Goal: Check status

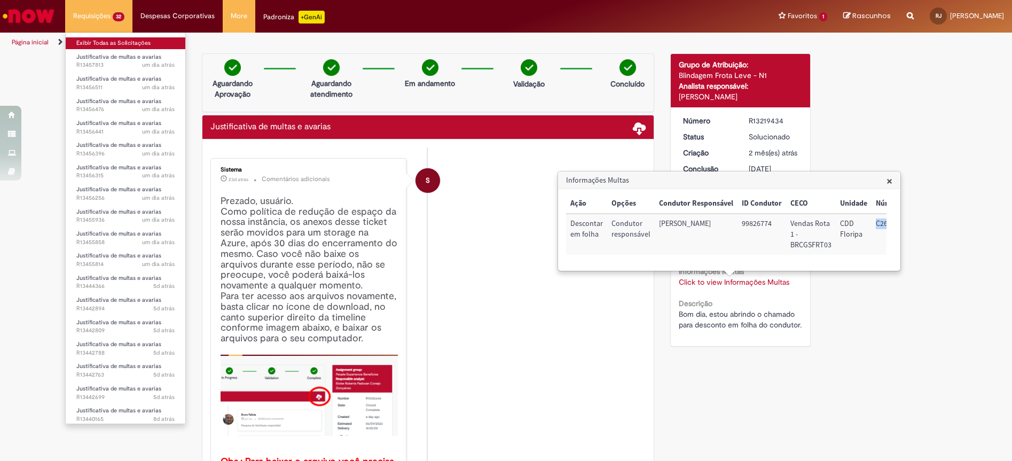
click at [110, 43] on link "Exibir Todas as Solicitações" at bounding box center [126, 43] width 120 height 12
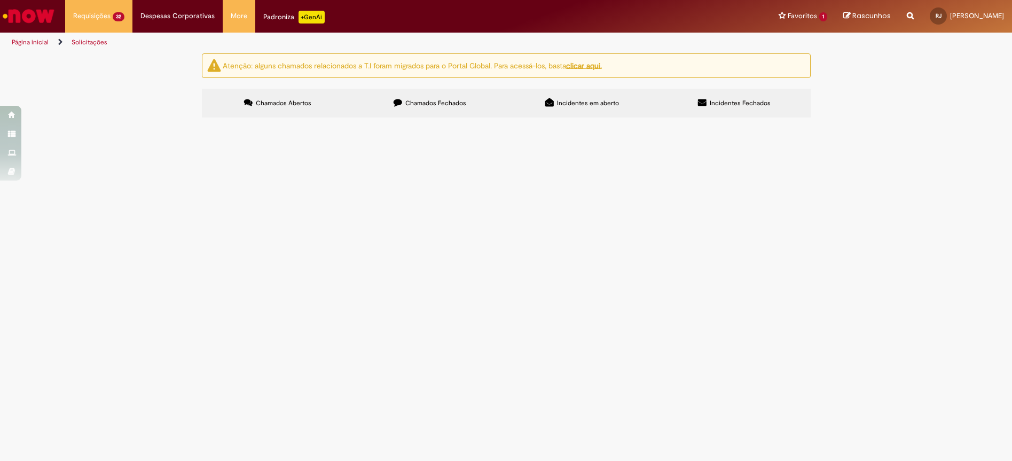
click at [449, 96] on label "Chamados Fechados" at bounding box center [430, 103] width 152 height 29
click at [0, 0] on input "Pesquisar" at bounding box center [0, 0] width 0 height 0
paste input "*********"
type input "*********"
click at [0, 0] on button "Pesquisar" at bounding box center [0, 0] width 0 height 0
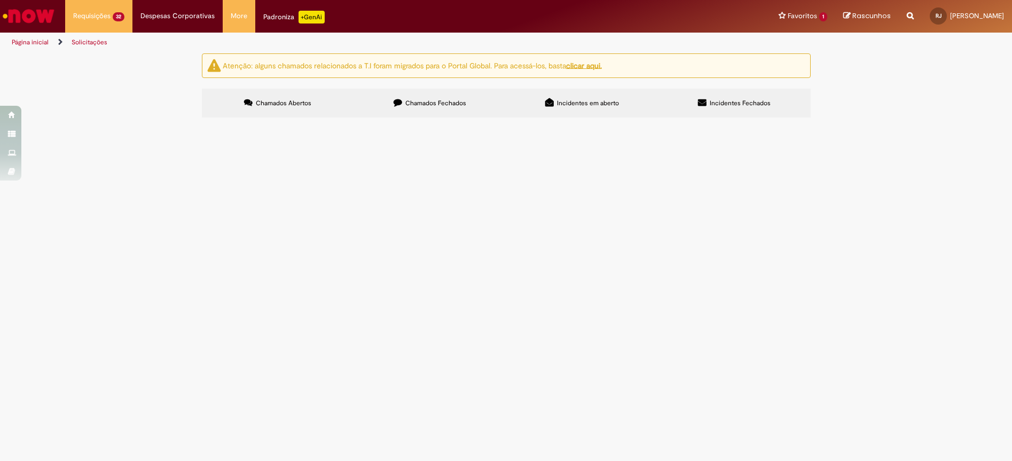
click at [0, 0] on span "Bom dia, estou abrindo o chamado para desconto em folha do condutor." at bounding box center [0, 0] width 0 height 0
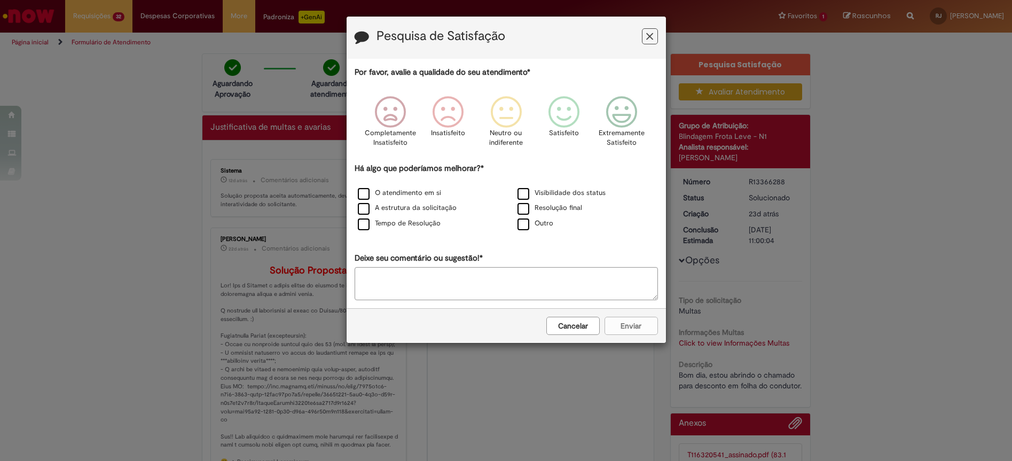
click at [580, 334] on button "Cancelar" at bounding box center [572, 326] width 53 height 18
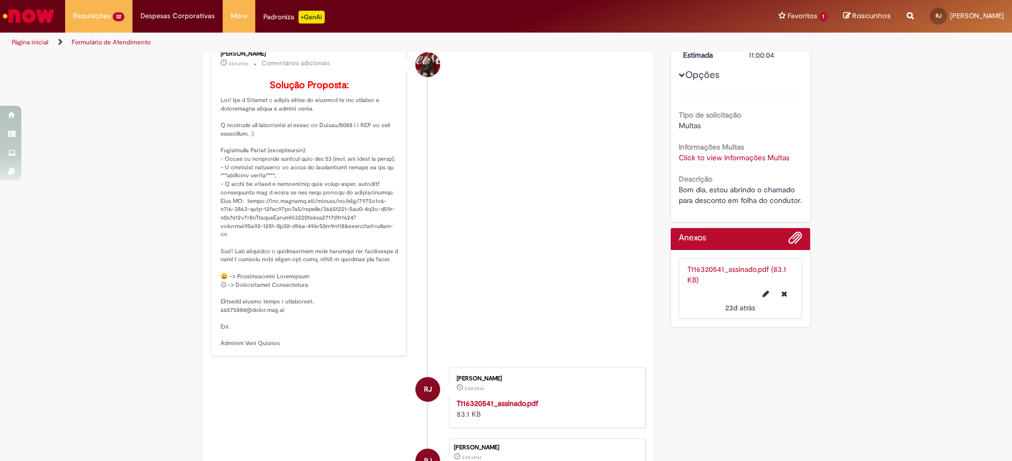
scroll to position [123, 0]
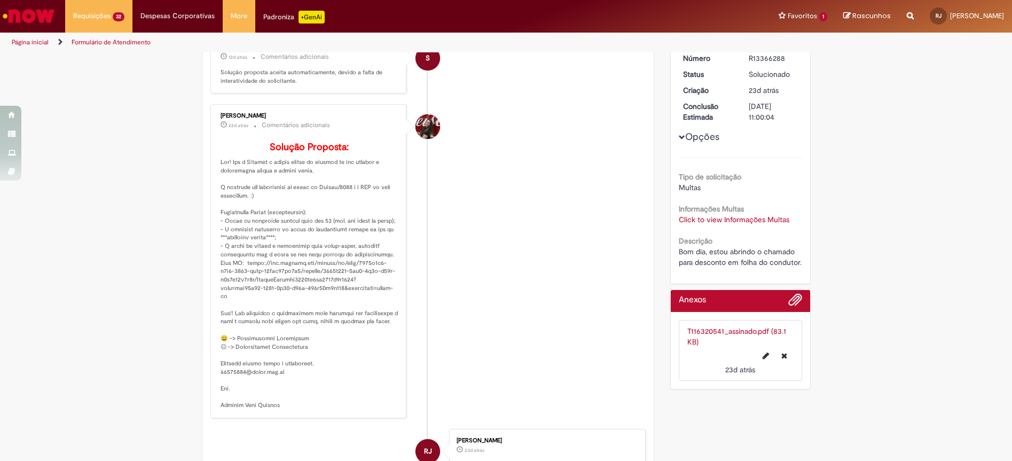
click at [736, 215] on link "Click to view Informações Multas" at bounding box center [734, 220] width 111 height 10
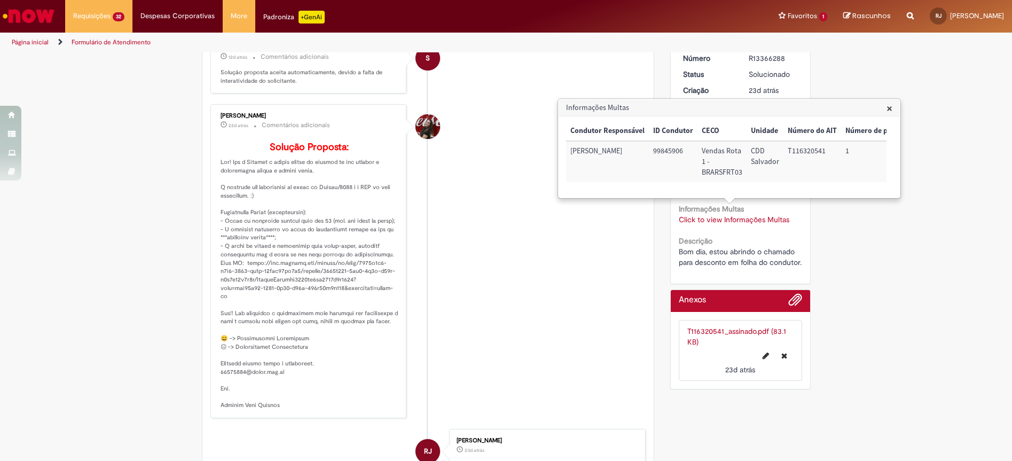
scroll to position [0, 94]
drag, startPoint x: 745, startPoint y: 185, endPoint x: 755, endPoint y: 185, distance: 9.6
click at [755, 185] on div "Ação Opções Condutor Responsável ID Condutor CECO Unidade Número do AIT Número …" at bounding box center [726, 157] width 321 height 72
